Goal: Information Seeking & Learning: Find specific fact

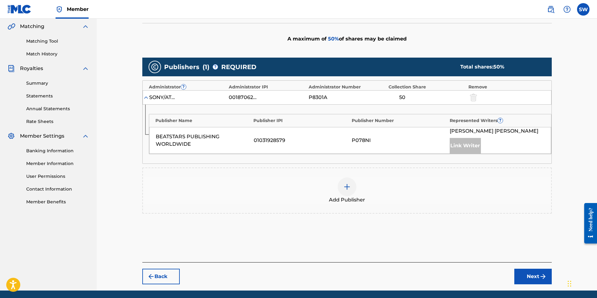
click at [163, 278] on button "Back" at bounding box center [160, 277] width 37 height 16
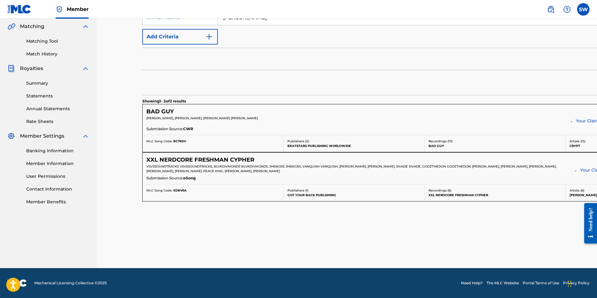
scroll to position [40, 0]
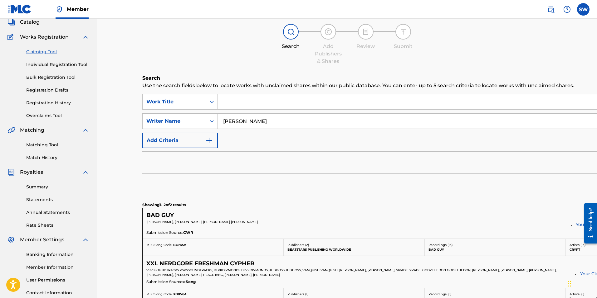
click at [235, 122] on input "[PERSON_NAME]" at bounding box center [462, 121] width 489 height 15
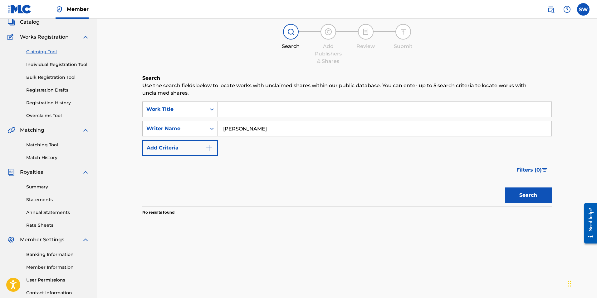
click at [505, 188] on button "Search" at bounding box center [528, 196] width 47 height 16
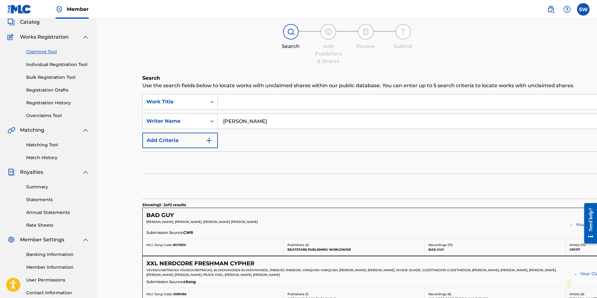
drag, startPoint x: 262, startPoint y: 127, endPoint x: 15, endPoint y: 136, distance: 247.4
click at [25, 137] on main "[PERSON_NAME] Summary Catalog Works Registration Claiming Tool Individual Regis…" at bounding box center [298, 176] width 597 height 394
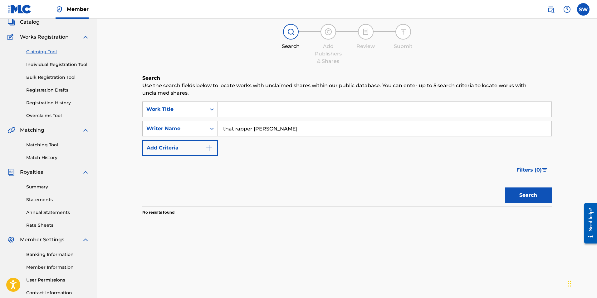
drag, startPoint x: 292, startPoint y: 128, endPoint x: 80, endPoint y: 148, distance: 212.7
click at [67, 142] on main "[PERSON_NAME] Summary Catalog Works Registration Claiming Tool Individual Regis…" at bounding box center [298, 148] width 597 height 338
type input "[PERSON_NAME] [PERSON_NAME]"
click at [505, 188] on button "Search" at bounding box center [528, 196] width 47 height 16
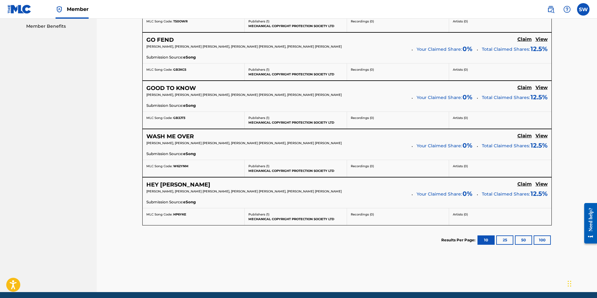
scroll to position [344, 0]
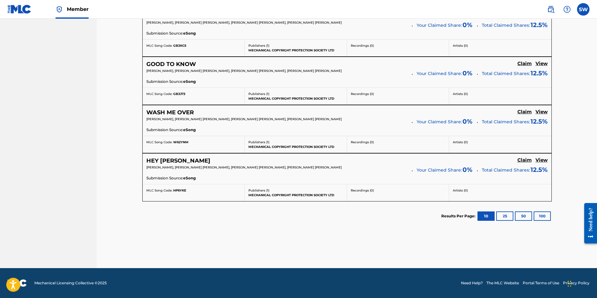
click at [544, 218] on button "100" at bounding box center [541, 216] width 17 height 9
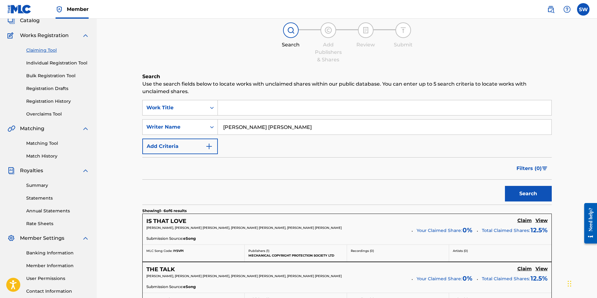
scroll to position [32, 0]
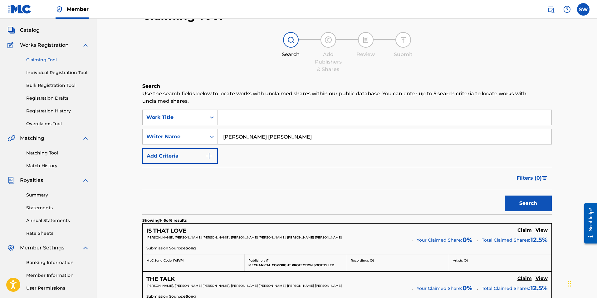
drag, startPoint x: 291, startPoint y: 136, endPoint x: 142, endPoint y: 154, distance: 149.8
click at [157, 153] on div "SearchWithCriteriaae72727b-1911-43c4-9a37-1c701df7b365 Work Title SearchWithCri…" at bounding box center [346, 137] width 409 height 54
click at [46, 60] on link "Claiming Tool" at bounding box center [57, 60] width 63 height 7
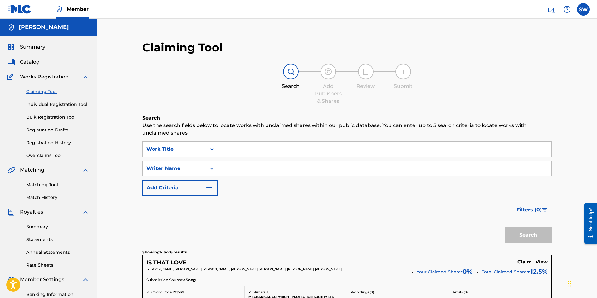
click at [229, 146] on input "Search Form" at bounding box center [384, 149] width 333 height 15
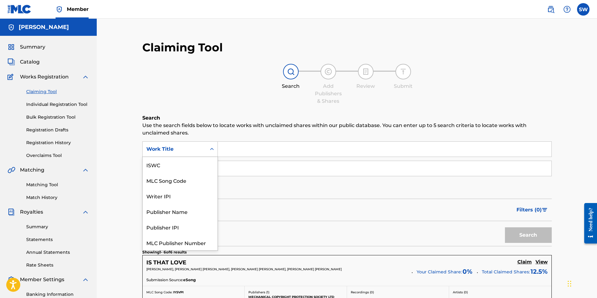
click at [197, 148] on div "Work Title" at bounding box center [174, 149] width 56 height 7
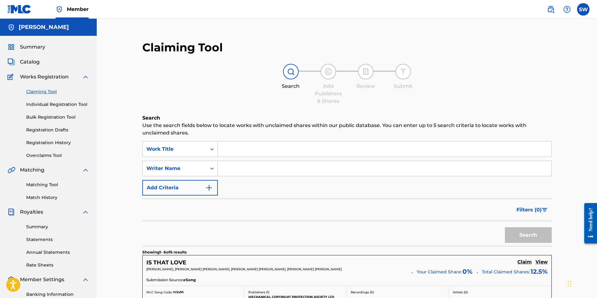
click at [251, 153] on input "Search Form" at bounding box center [384, 149] width 333 height 15
click at [241, 166] on input "Search Form" at bounding box center [384, 168] width 333 height 15
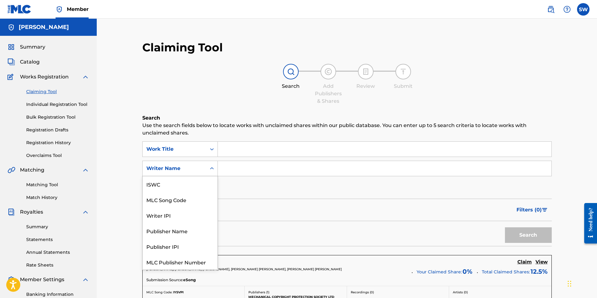
drag, startPoint x: 202, startPoint y: 171, endPoint x: 196, endPoint y: 175, distance: 7.0
click at [197, 174] on div "Writer Name" at bounding box center [175, 169] width 64 height 12
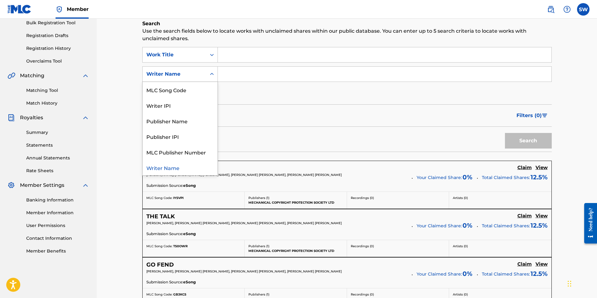
scroll to position [104, 0]
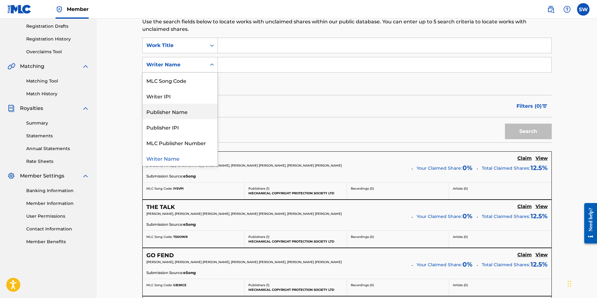
click at [181, 107] on div "Publisher Name" at bounding box center [180, 112] width 75 height 16
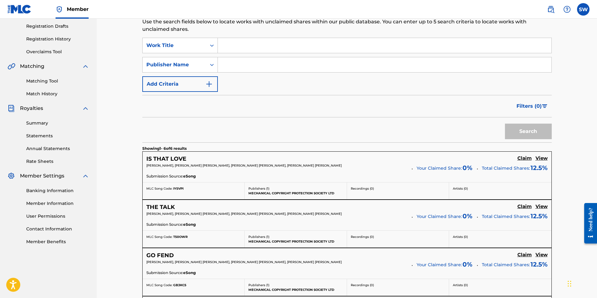
click at [236, 69] on input "Search Form" at bounding box center [384, 64] width 333 height 15
type input "[PERSON_NAME]"
click at [533, 128] on button "Search" at bounding box center [528, 132] width 47 height 16
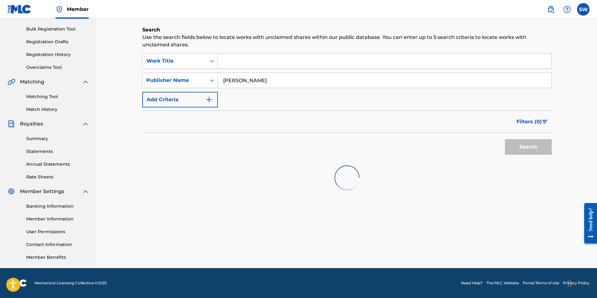
scroll to position [88, 0]
click at [209, 85] on div "Search Form" at bounding box center [211, 80] width 11 height 11
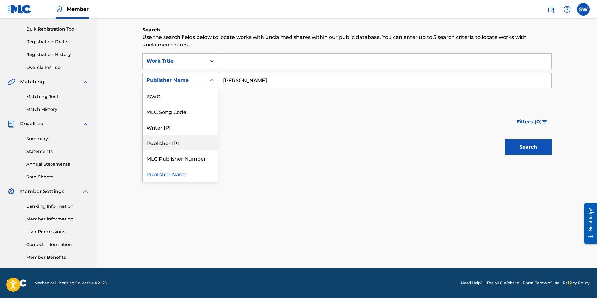
scroll to position [0, 0]
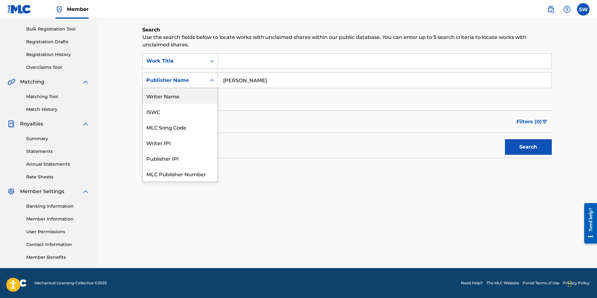
click at [166, 99] on div "Writer Name" at bounding box center [180, 96] width 75 height 16
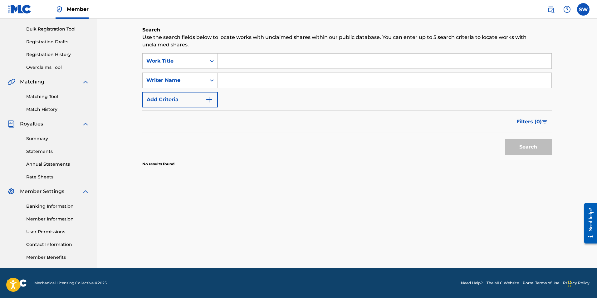
click at [233, 76] on input "Search Form" at bounding box center [384, 80] width 333 height 15
type input "[PERSON_NAME]"
click at [513, 152] on button "Search" at bounding box center [528, 147] width 47 height 16
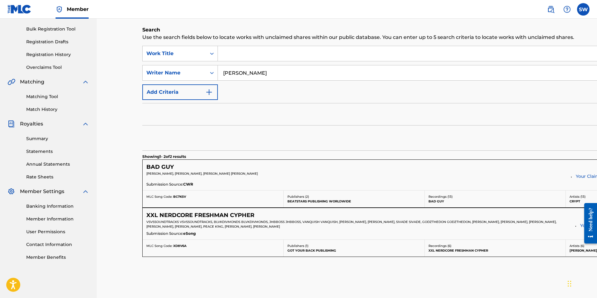
click at [184, 93] on button "Add Criteria" at bounding box center [179, 93] width 75 height 16
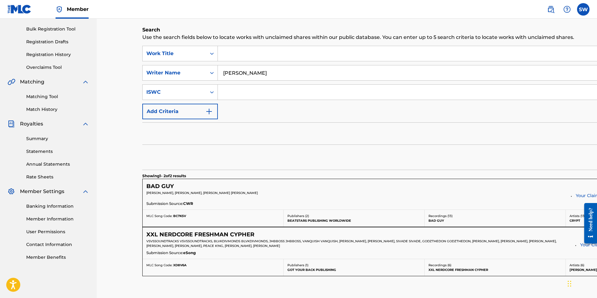
click at [211, 108] on button "Add Criteria" at bounding box center [179, 112] width 75 height 16
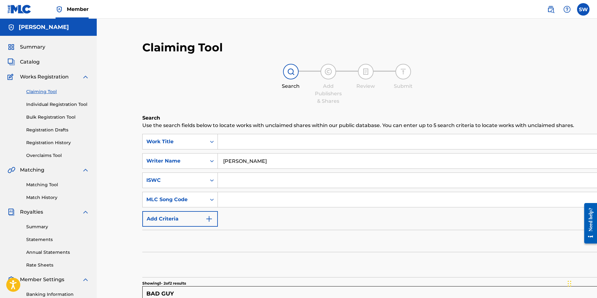
click at [34, 225] on link "Summary" at bounding box center [57, 227] width 63 height 7
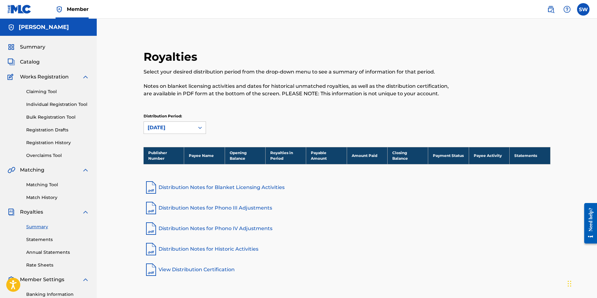
click at [18, 45] on link "Summary" at bounding box center [26, 46] width 38 height 7
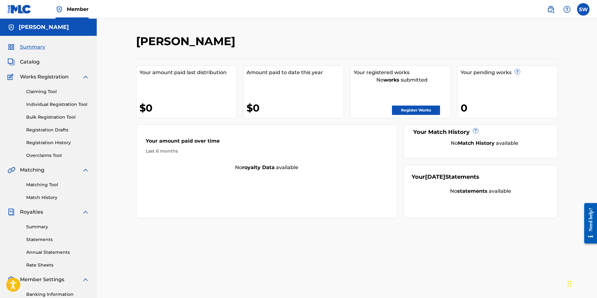
click at [582, 5] on label at bounding box center [583, 9] width 12 height 12
click at [583, 9] on input "SW [PERSON_NAME] [EMAIL_ADDRESS][DOMAIN_NAME] Notification Preferences Profile …" at bounding box center [583, 9] width 0 height 0
click at [582, 5] on div "SW SW [PERSON_NAME] [EMAIL_ADDRESS][DOMAIN_NAME] Notification Preferences Profi…" at bounding box center [583, 9] width 12 height 12
click at [549, 9] on img at bounding box center [550, 9] width 7 height 7
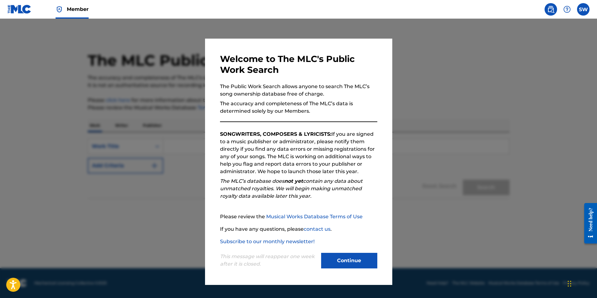
click at [549, 9] on img at bounding box center [550, 9] width 7 height 7
click at [489, 82] on div at bounding box center [298, 168] width 597 height 298
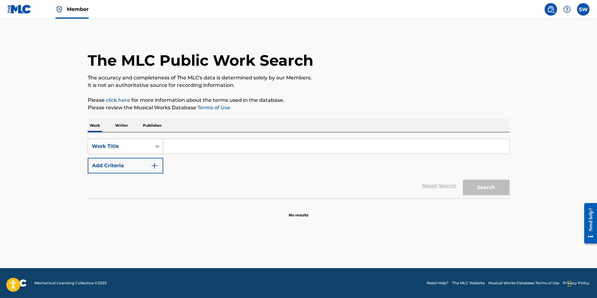
click at [148, 135] on div "SearchWithCriteriaae72727b-1911-43c4-9a37-1c701df7b365 Work Title Add Criteria …" at bounding box center [299, 166] width 422 height 66
click at [148, 140] on div "Work Title" at bounding box center [125, 147] width 75 height 16
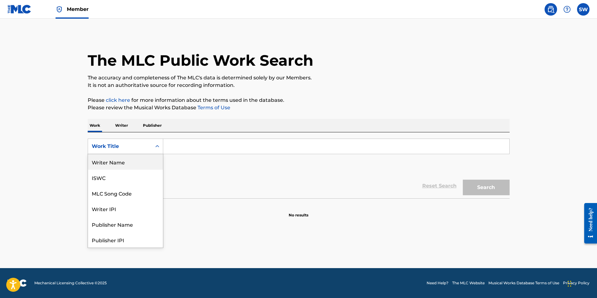
click at [102, 164] on div "Writer Name" at bounding box center [125, 162] width 75 height 16
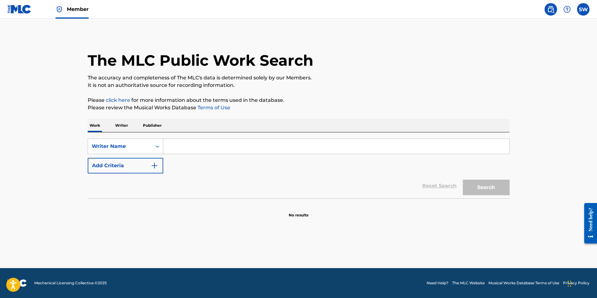
click at [183, 139] on div "Search Form" at bounding box center [336, 147] width 346 height 16
click at [183, 146] on input "Search Form" at bounding box center [336, 146] width 346 height 15
drag, startPoint x: 149, startPoint y: 47, endPoint x: 426, endPoint y: 151, distance: 295.6
click at [428, 151] on input "mix [PERSON_NAME]" at bounding box center [336, 146] width 346 height 15
type input "mix [PERSON_NAME]"
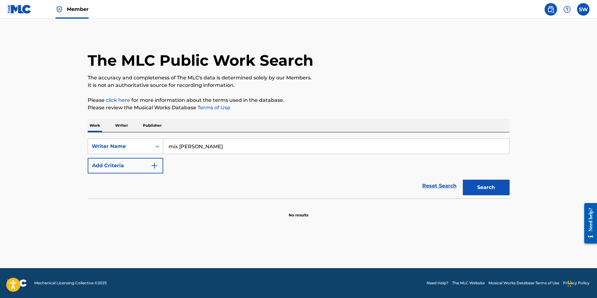
click at [462, 180] on button "Search" at bounding box center [485, 188] width 47 height 16
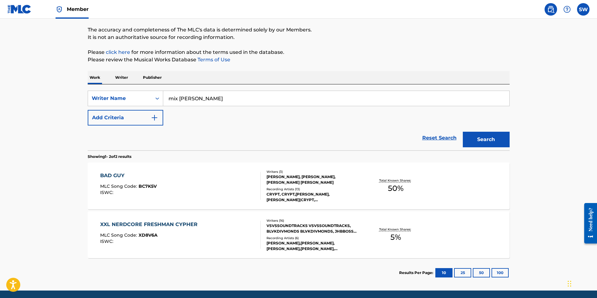
scroll to position [70, 0]
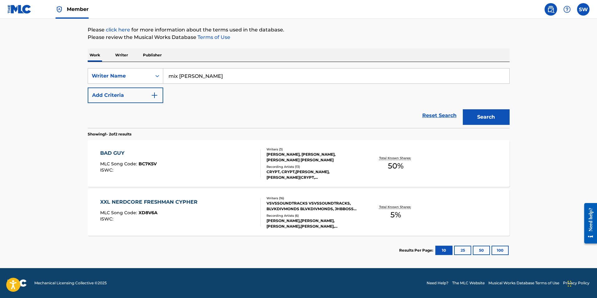
click at [304, 170] on div "CRYPT, CRYPT,[PERSON_NAME], [PERSON_NAME]|CRYPT, [PERSON_NAME]|CRYPT, CRYPT,[PE…" at bounding box center [313, 174] width 94 height 11
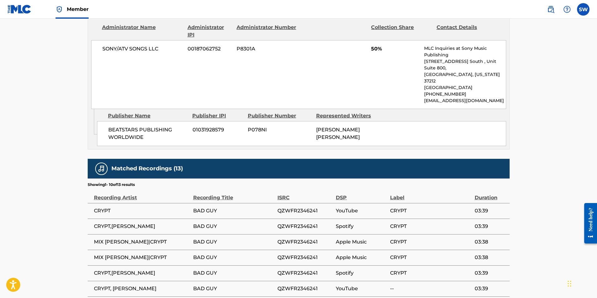
scroll to position [416, 0]
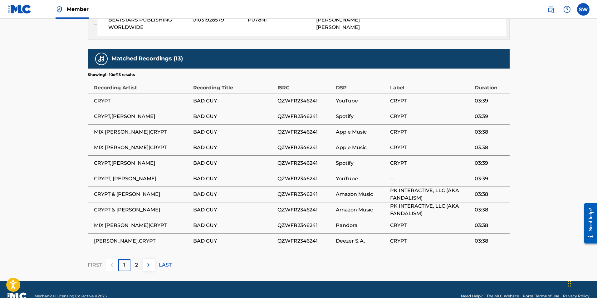
click at [140, 259] on div "2" at bounding box center [136, 265] width 12 height 12
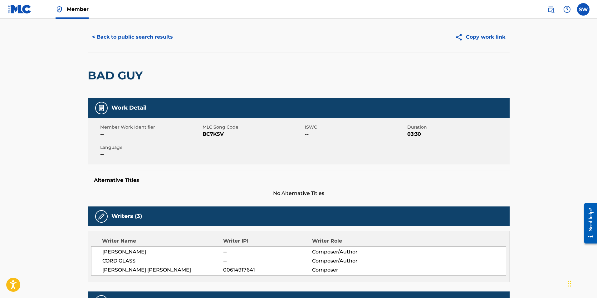
scroll to position [0, 0]
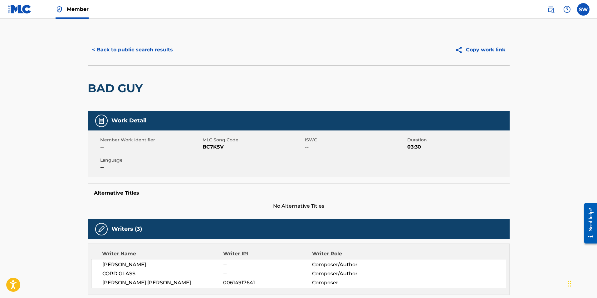
click at [116, 51] on button "< Back to public search results" at bounding box center [132, 50] width 89 height 16
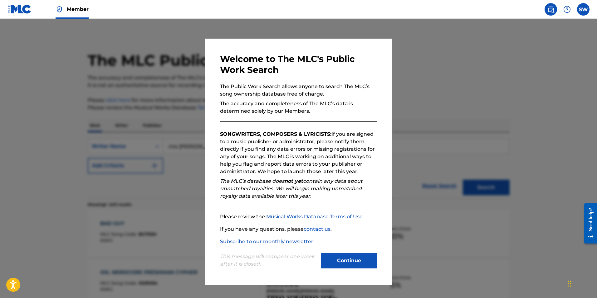
scroll to position [54, 0]
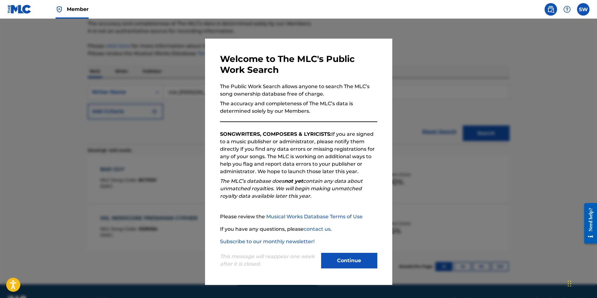
drag, startPoint x: 341, startPoint y: 256, endPoint x: 345, endPoint y: 259, distance: 4.6
click at [341, 256] on div "This message will reappear one week after it is closed. Continue" at bounding box center [298, 258] width 157 height 25
click at [347, 259] on button "Continue" at bounding box center [349, 261] width 56 height 16
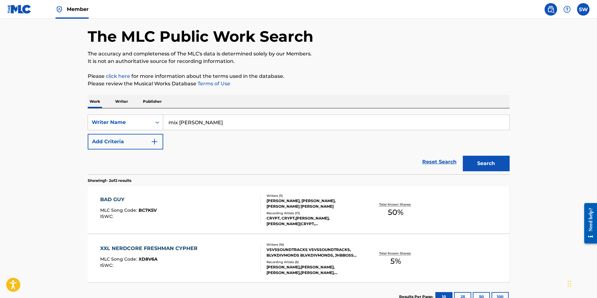
scroll to position [0, 0]
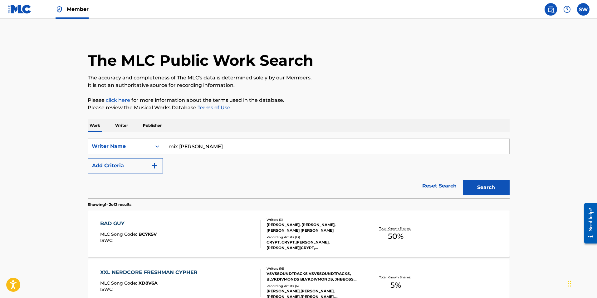
click at [122, 126] on p "Writer" at bounding box center [121, 125] width 17 height 13
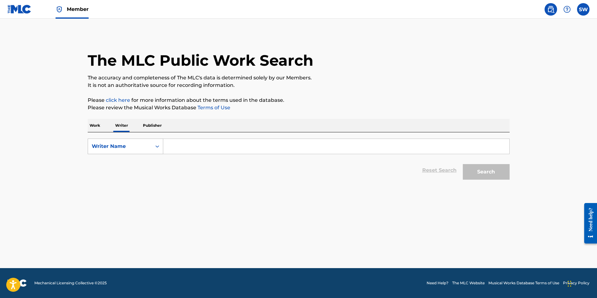
click at [150, 148] on div "Writer Name" at bounding box center [120, 147] width 64 height 12
click at [181, 147] on input "Search Form" at bounding box center [336, 146] width 346 height 15
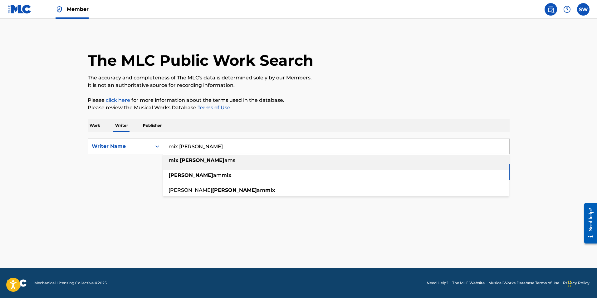
click at [224, 159] on span "ams" at bounding box center [229, 160] width 11 height 6
type input "mix [PERSON_NAME]"
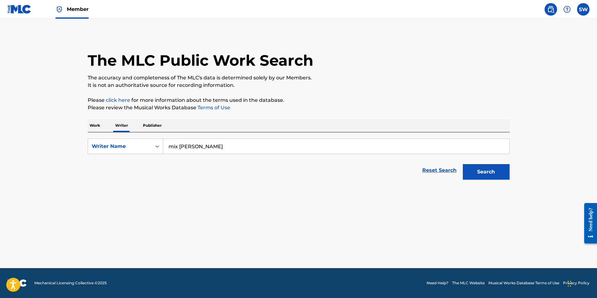
click at [486, 180] on div "Search" at bounding box center [484, 170] width 50 height 25
click at [494, 168] on button "Search" at bounding box center [485, 172] width 47 height 16
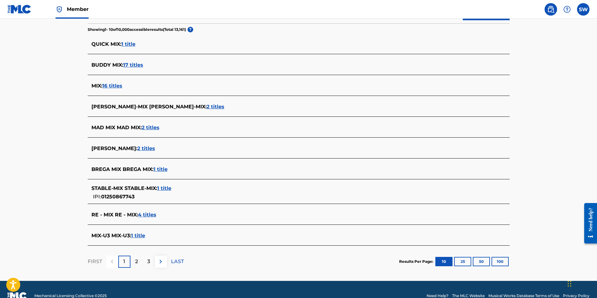
scroll to position [172, 0]
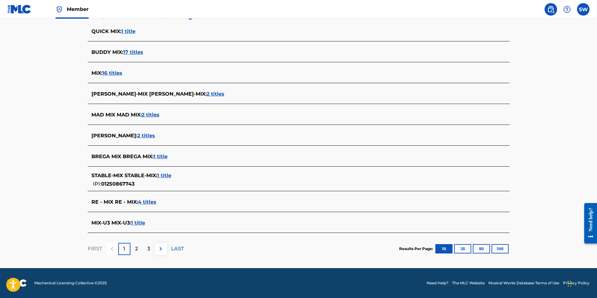
click at [134, 246] on div "2" at bounding box center [136, 249] width 12 height 12
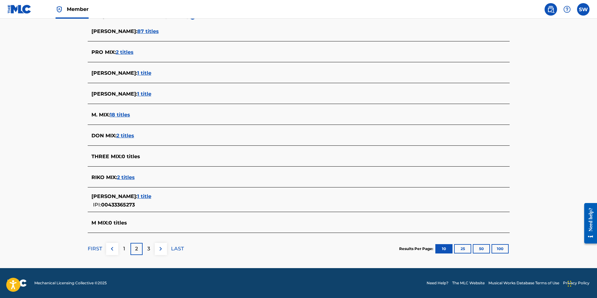
click at [146, 253] on div "3" at bounding box center [149, 249] width 12 height 12
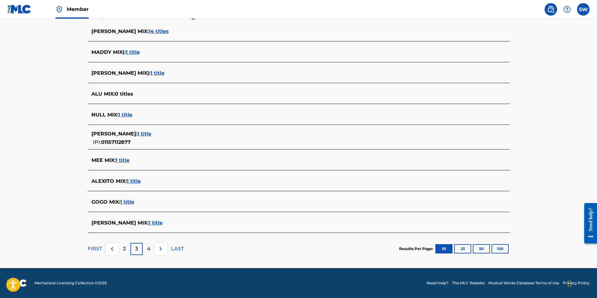
click at [147, 246] on p "4" at bounding box center [148, 248] width 3 height 7
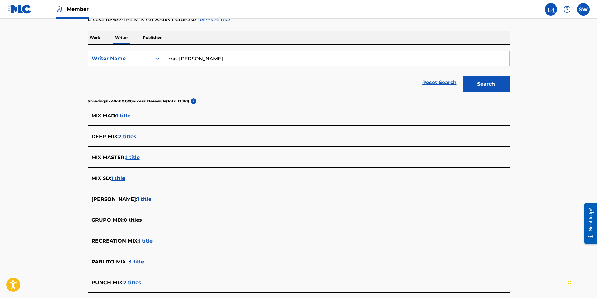
scroll to position [0, 0]
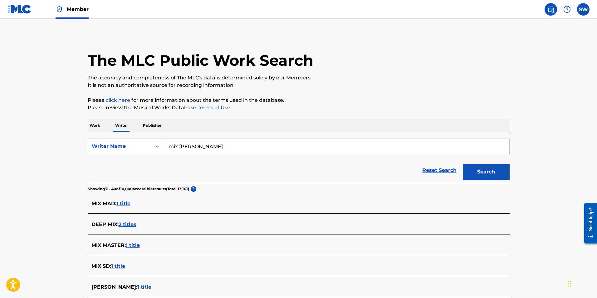
click at [152, 128] on p "Publisher" at bounding box center [152, 125] width 22 height 13
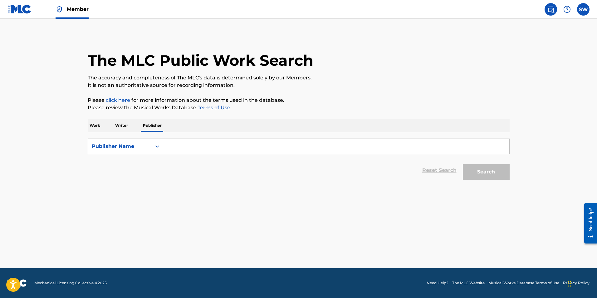
click at [175, 143] on input "Search Form" at bounding box center [336, 146] width 346 height 15
type input "mix [PERSON_NAME]"
click at [462, 164] on button "Search" at bounding box center [485, 172] width 47 height 16
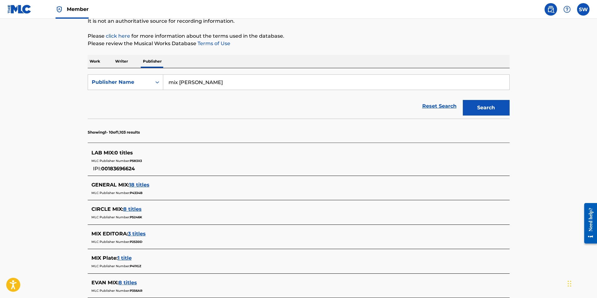
scroll to position [44, 0]
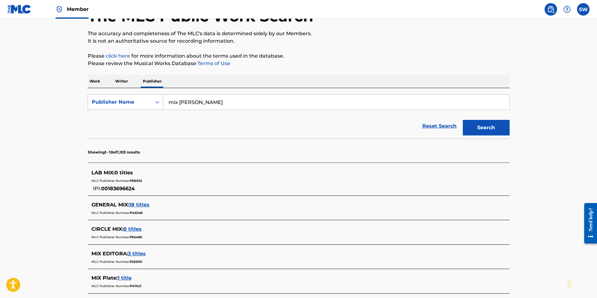
click at [98, 103] on div "Publisher Name" at bounding box center [120, 102] width 56 height 7
click at [95, 119] on div "Publisher IPI" at bounding box center [125, 118] width 75 height 16
click at [199, 102] on input "Search Form" at bounding box center [336, 102] width 346 height 15
type input "mix [PERSON_NAME]"
click at [481, 131] on button "Search" at bounding box center [485, 128] width 47 height 16
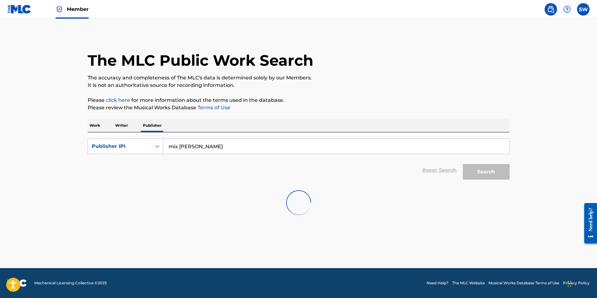
scroll to position [0, 0]
click at [551, 13] on link at bounding box center [550, 9] width 12 height 12
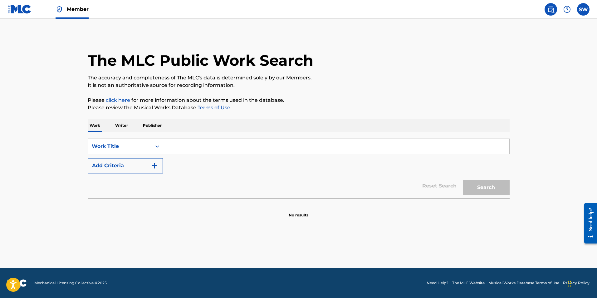
click at [19, 12] on img at bounding box center [19, 9] width 24 height 9
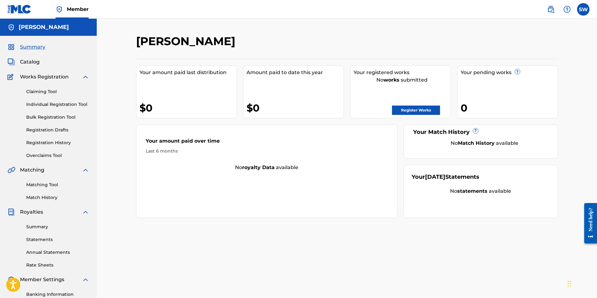
click at [51, 183] on link "Matching Tool" at bounding box center [57, 185] width 63 height 7
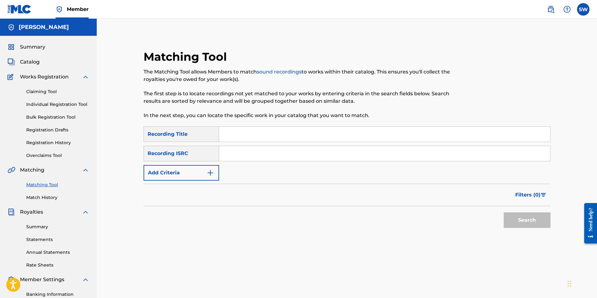
scroll to position [88, 0]
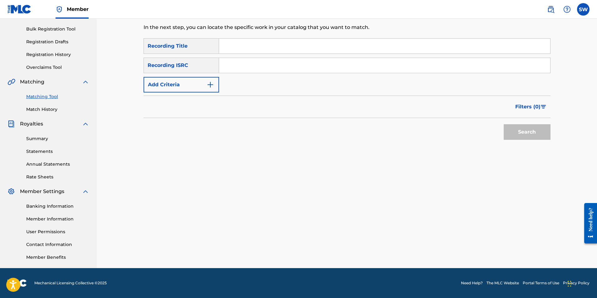
click at [45, 262] on div "Summary Catalog Works Registration Claiming Tool Individual Registration Tool B…" at bounding box center [48, 108] width 97 height 321
click at [49, 260] on link "Member Benefits" at bounding box center [57, 257] width 63 height 7
